Goal: Navigation & Orientation: Find specific page/section

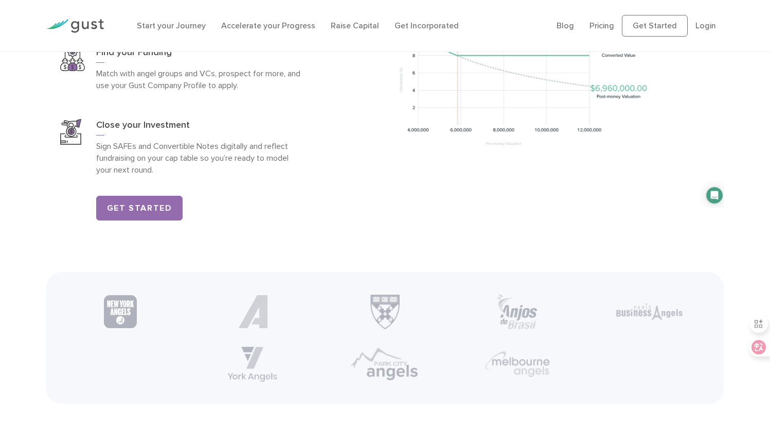
scroll to position [1621, 0]
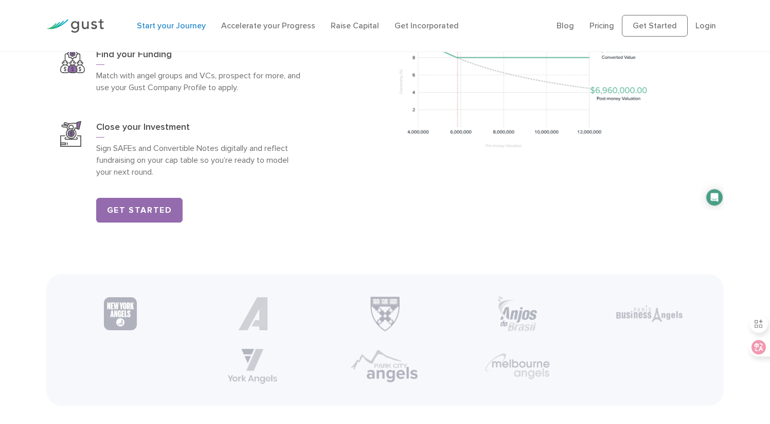
click at [185, 30] on link "Start your Journey" at bounding box center [171, 26] width 69 height 10
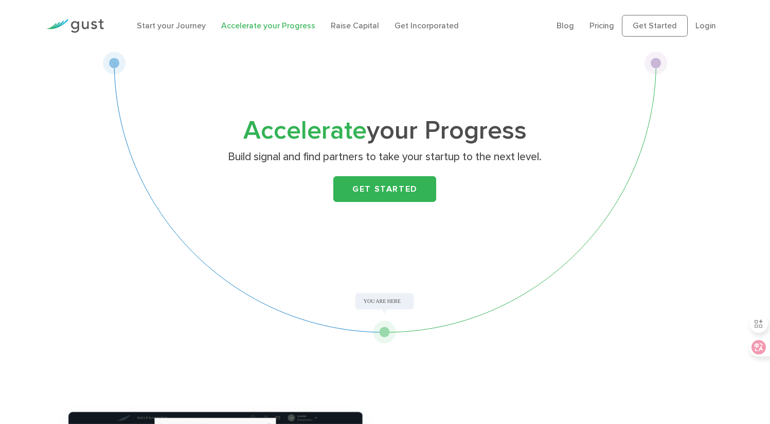
drag, startPoint x: 383, startPoint y: 342, endPoint x: 484, endPoint y: 289, distance: 113.9
click at [484, 289] on div "Accelerate your Progress Build signal and find partners to take your startup to…" at bounding box center [384, 197] width 565 height 292
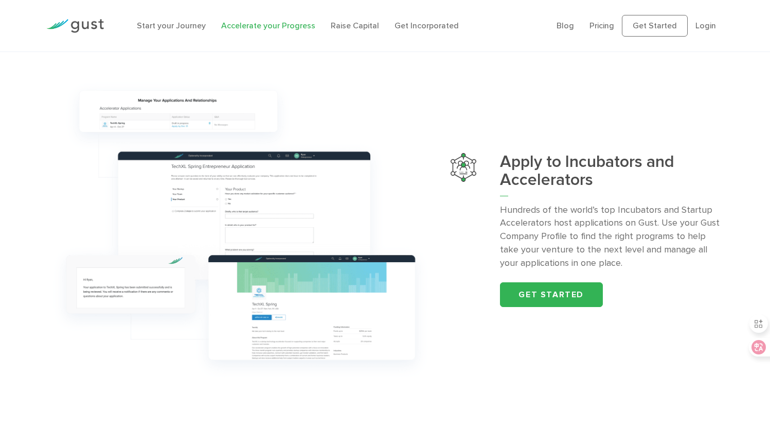
scroll to position [1400, 0]
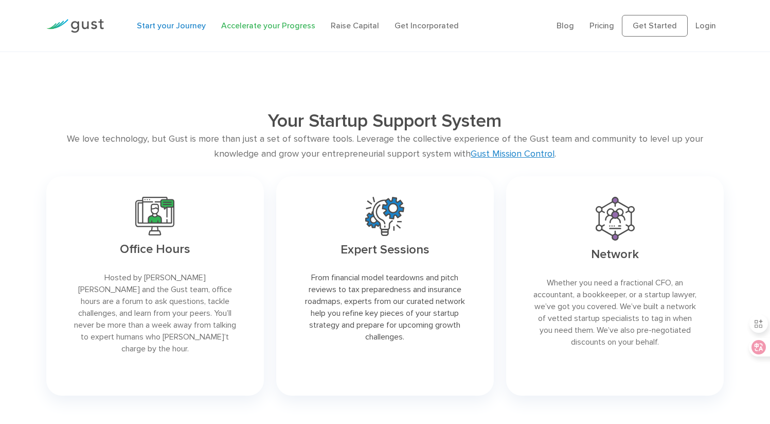
click at [184, 30] on link "Start your Journey" at bounding box center [171, 26] width 69 height 10
